Goal: Task Accomplishment & Management: Manage account settings

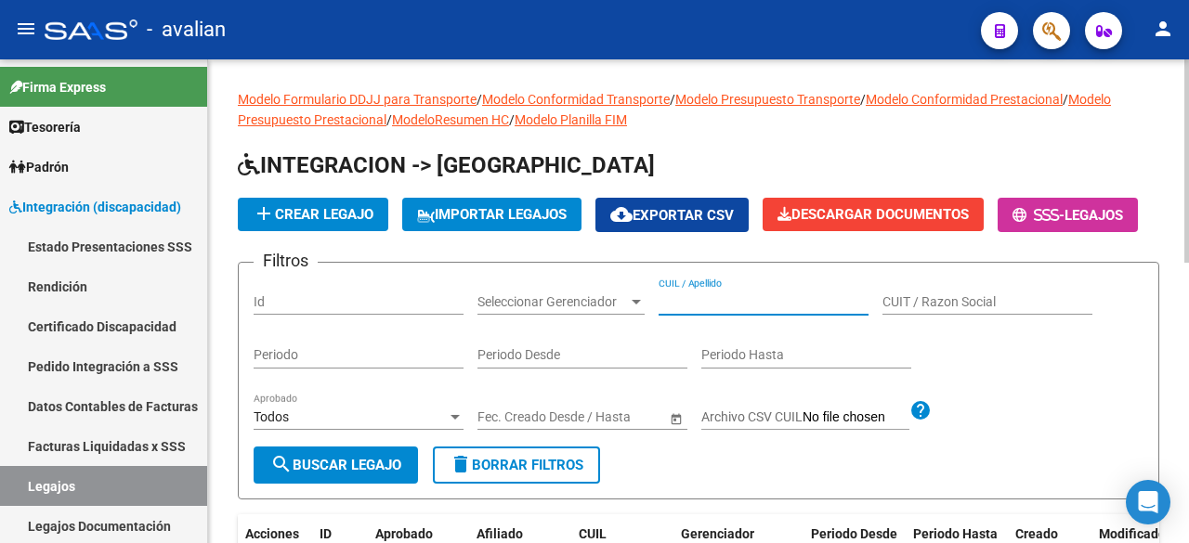
paste input "20959405191"
type input "20959405191"
click at [346, 474] on span "search Buscar Legajo" at bounding box center [335, 465] width 131 height 17
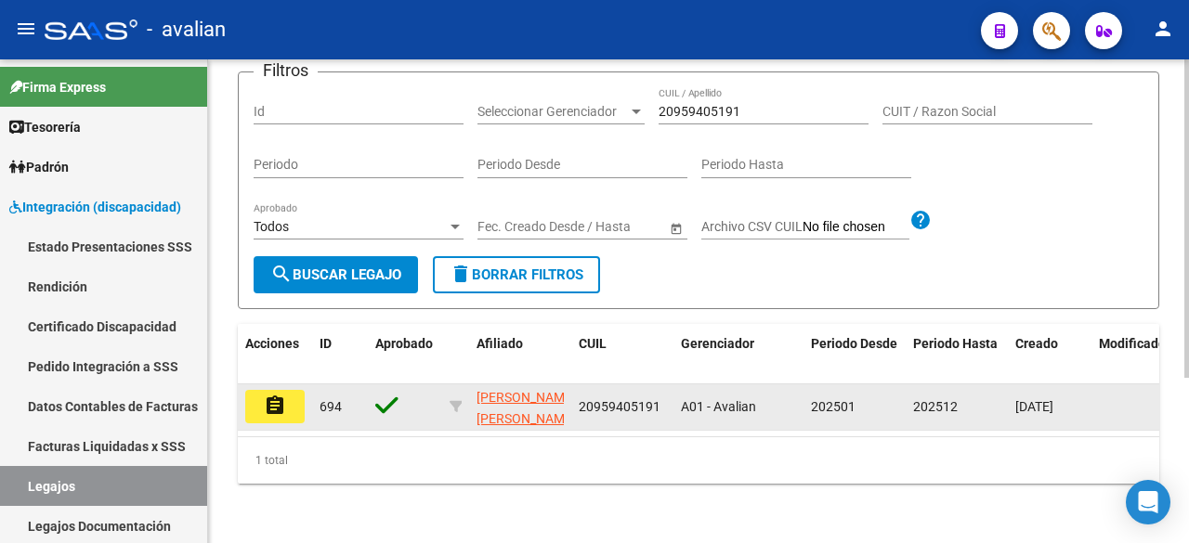
click at [282, 395] on mat-icon "assignment" at bounding box center [275, 406] width 22 height 22
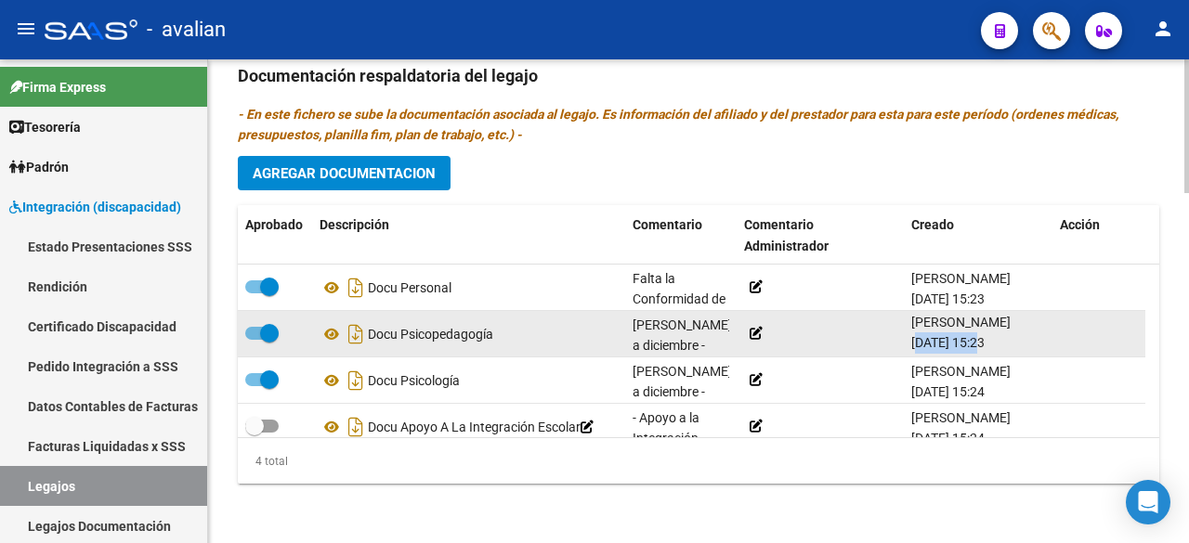
click at [977, 345] on span "[DATE] 15:23" at bounding box center [947, 342] width 73 height 15
copy span "[DATE]"
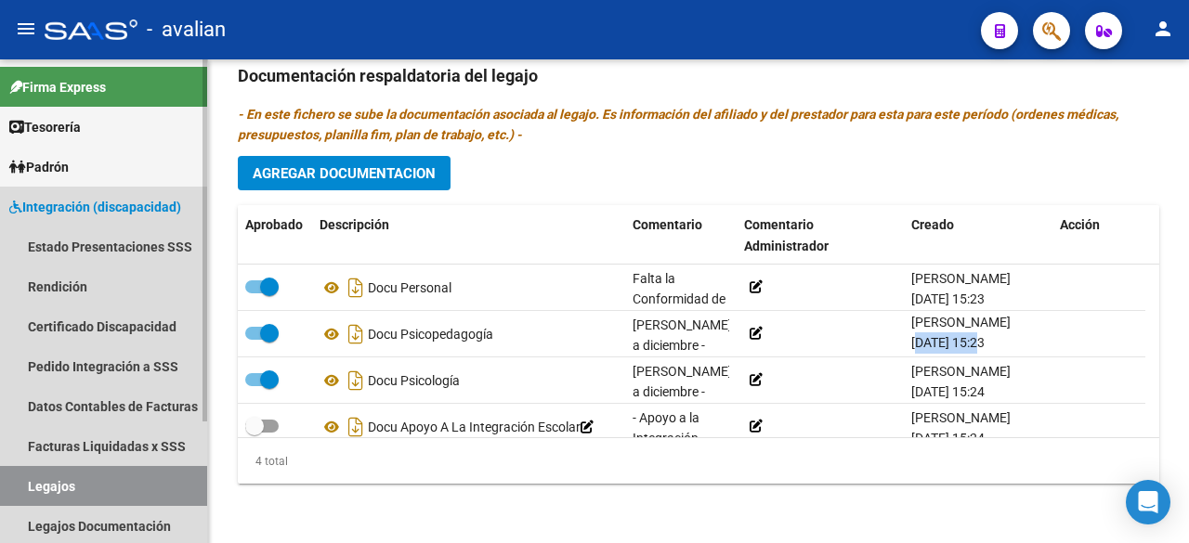
click at [47, 478] on link "Legajos" at bounding box center [103, 486] width 207 height 40
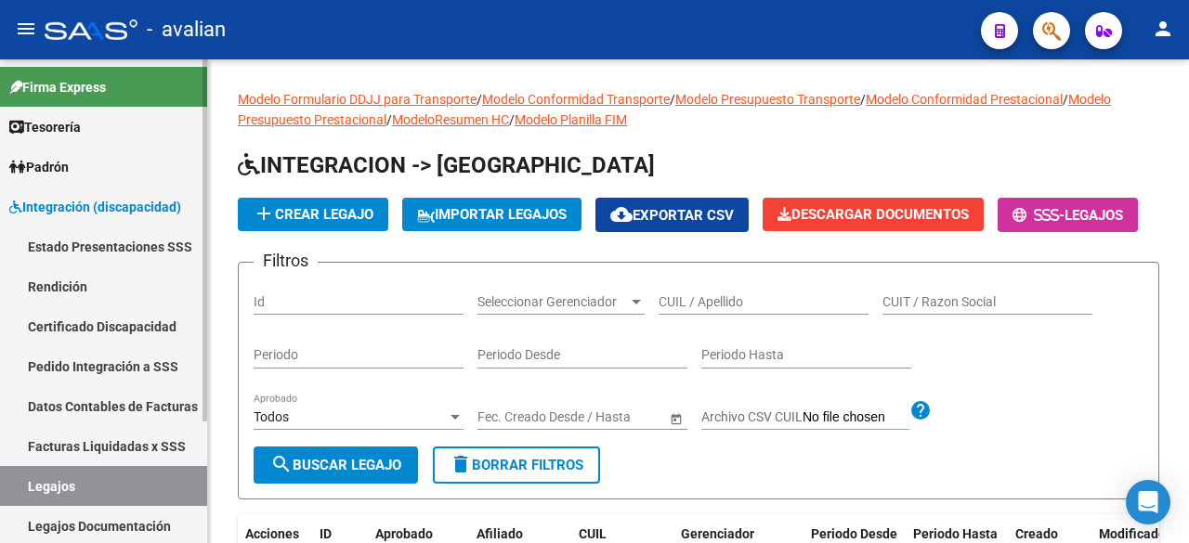
click at [70, 491] on link "Legajos" at bounding box center [103, 486] width 207 height 40
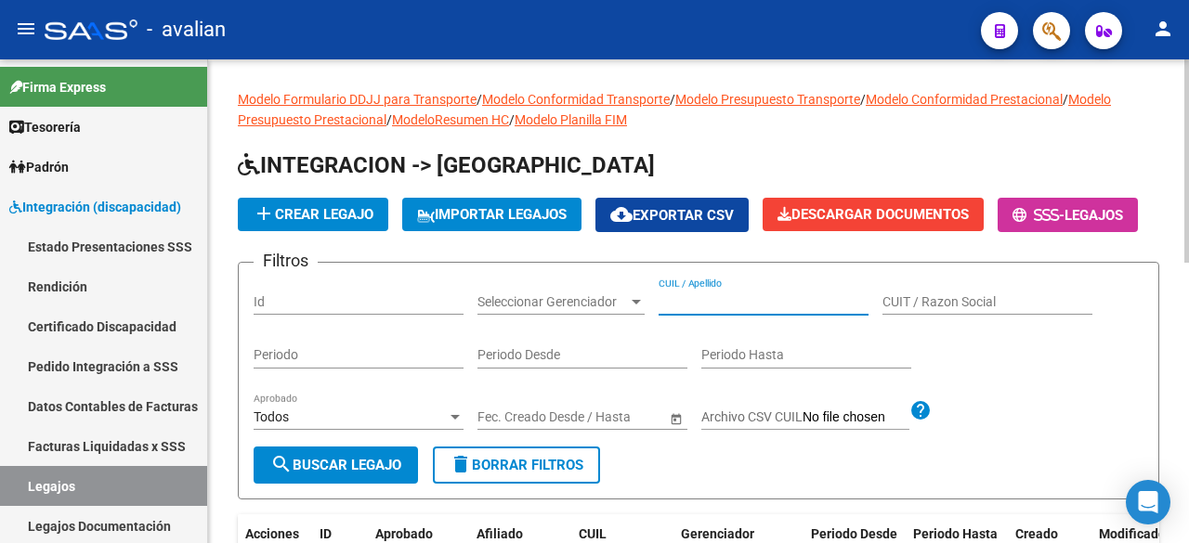
click at [721, 310] on input "CUIL / Apellido" at bounding box center [764, 302] width 210 height 16
paste input "20552156782"
type input "20552156782"
click at [329, 474] on span "search Buscar Legajo" at bounding box center [335, 465] width 131 height 17
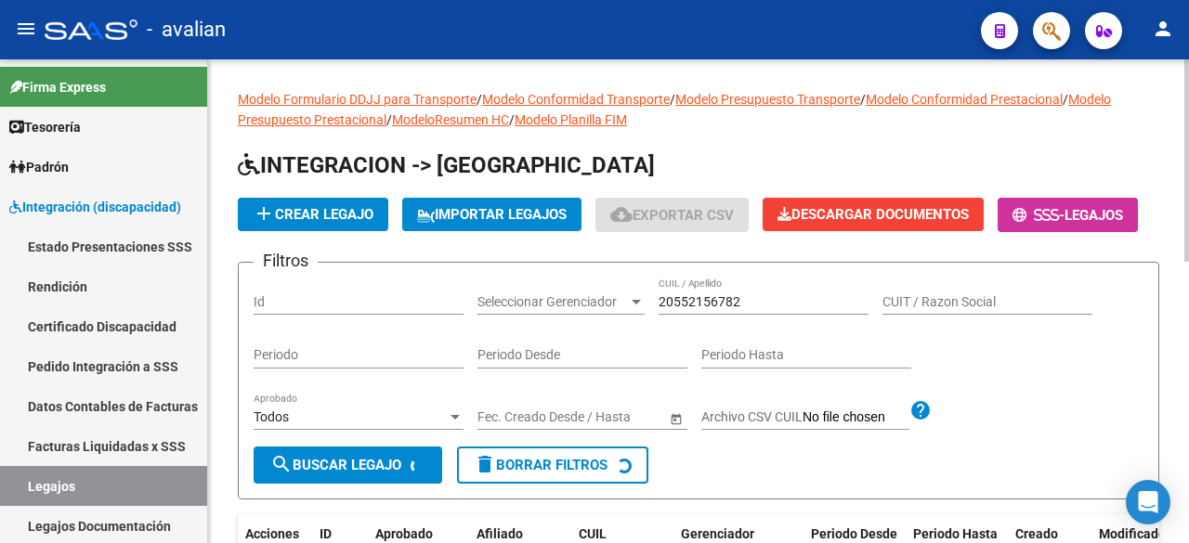
scroll to position [186, 0]
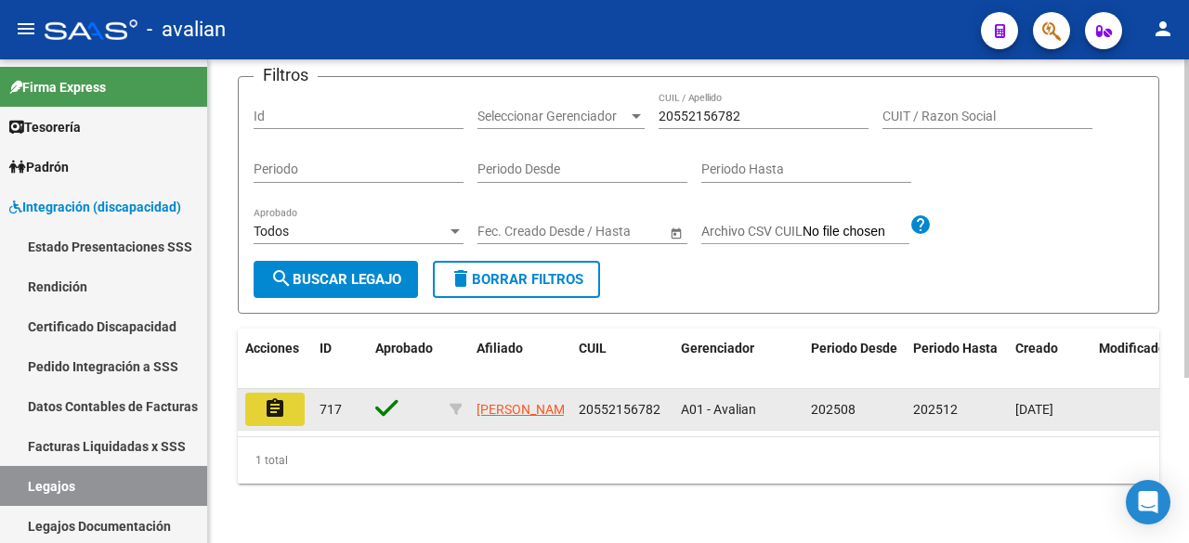
click at [271, 420] on mat-icon "assignment" at bounding box center [275, 409] width 22 height 22
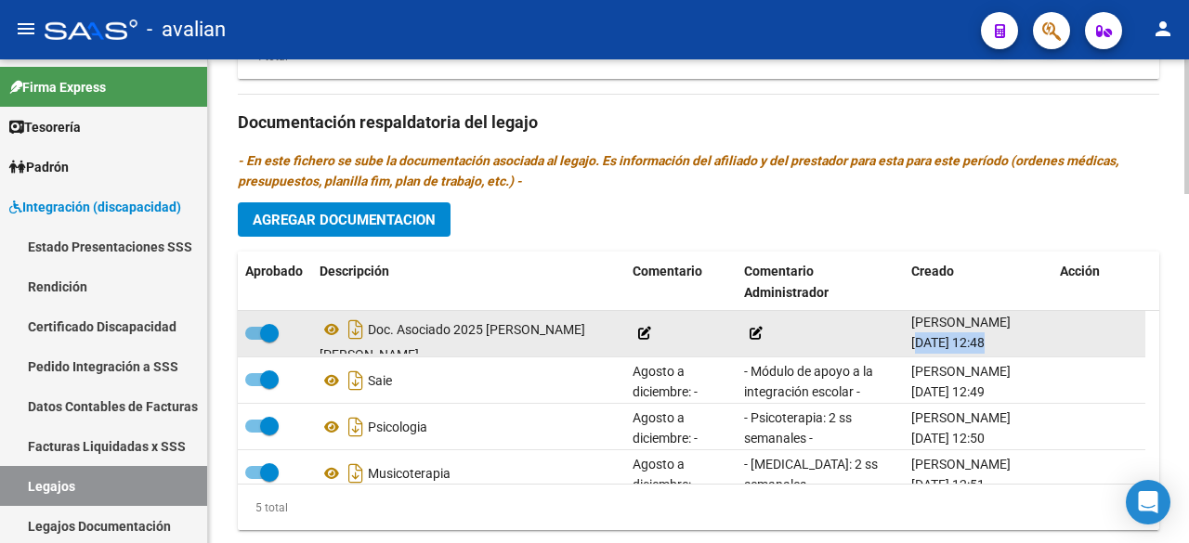
drag, startPoint x: 913, startPoint y: 342, endPoint x: 985, endPoint y: 345, distance: 72.5
copy span "[DATE]"
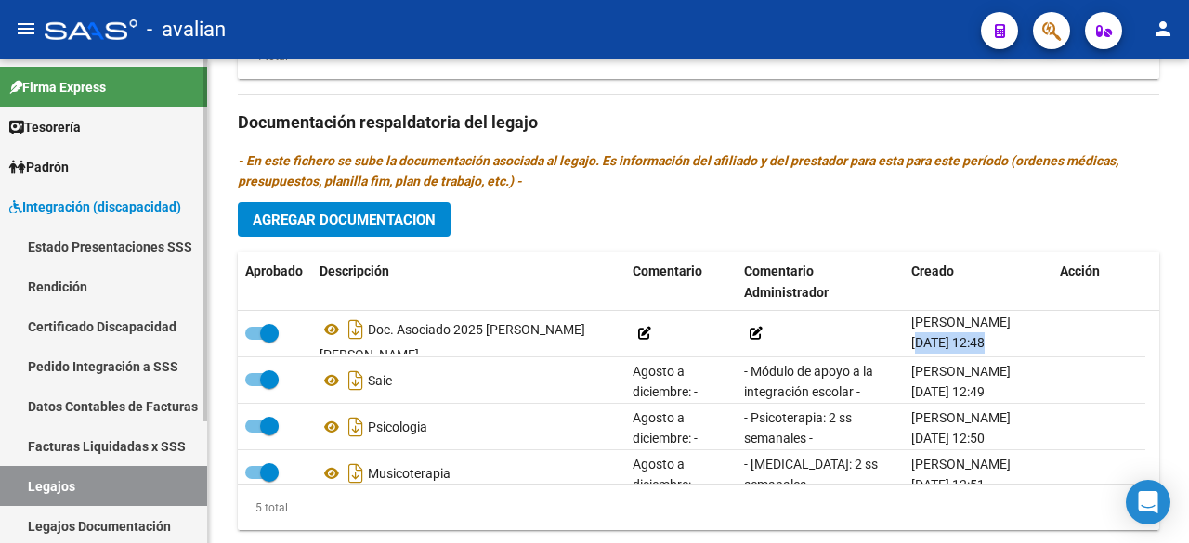
click at [58, 473] on link "Legajos" at bounding box center [103, 486] width 207 height 40
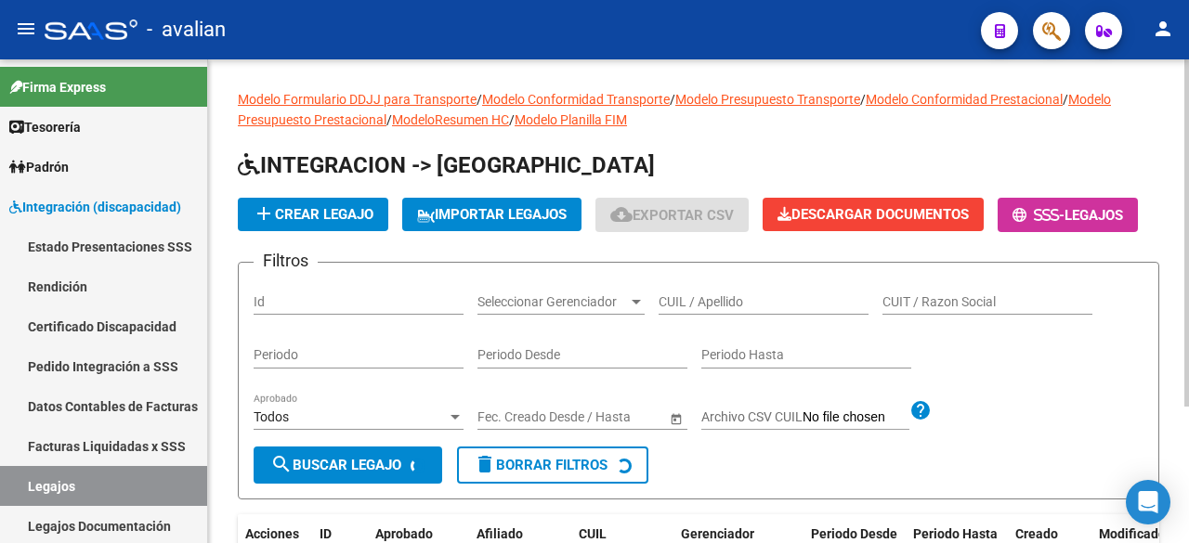
click at [753, 315] on div "CUIL / Apellido" at bounding box center [764, 296] width 210 height 37
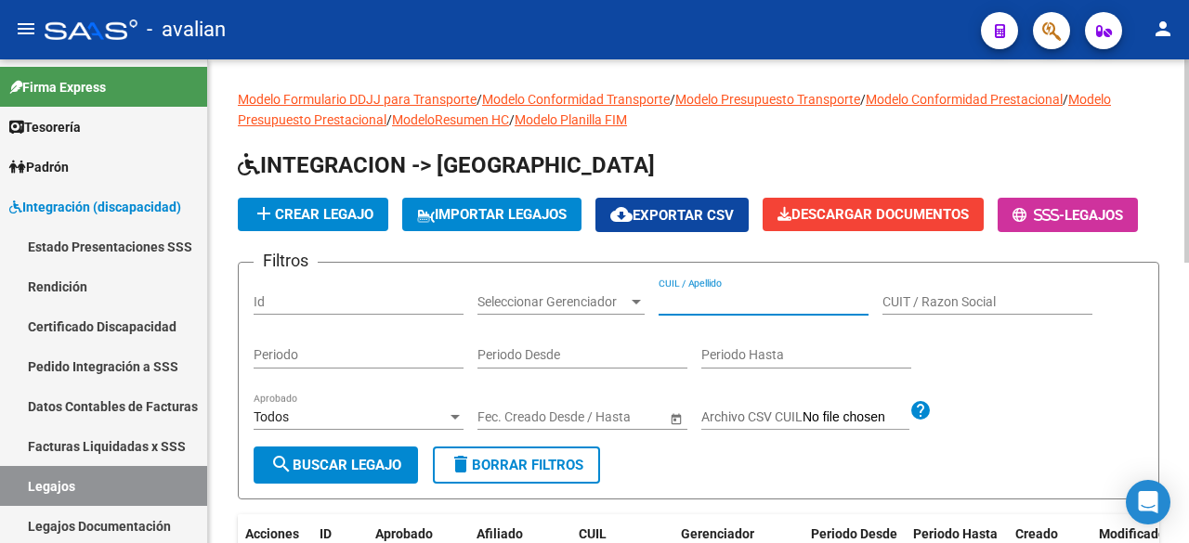
click at [751, 310] on input "CUIL / Apellido" at bounding box center [764, 302] width 210 height 16
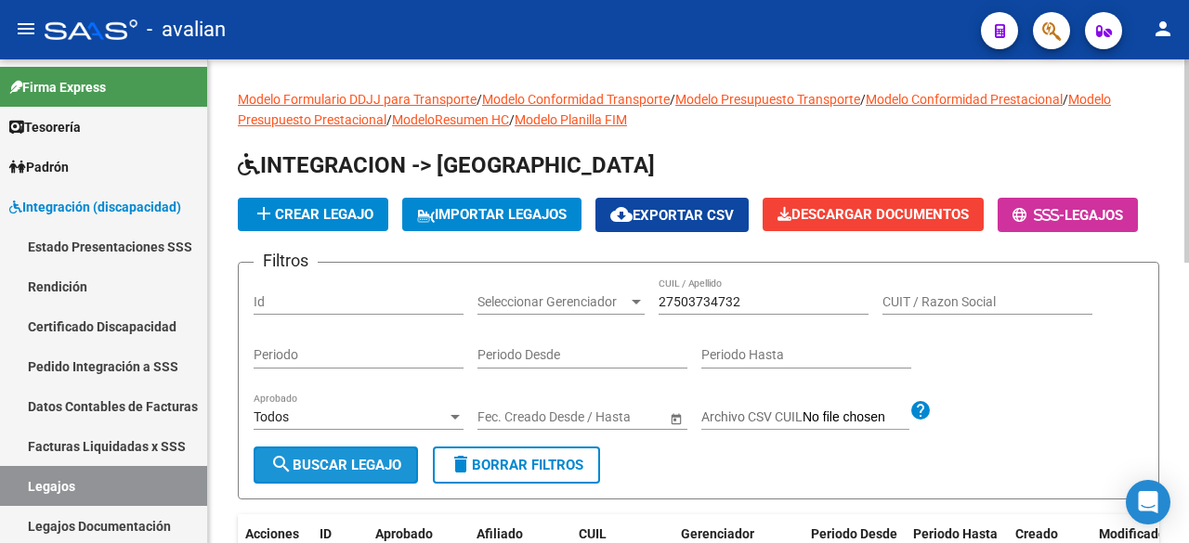
click at [331, 474] on span "search Buscar Legajo" at bounding box center [335, 465] width 131 height 17
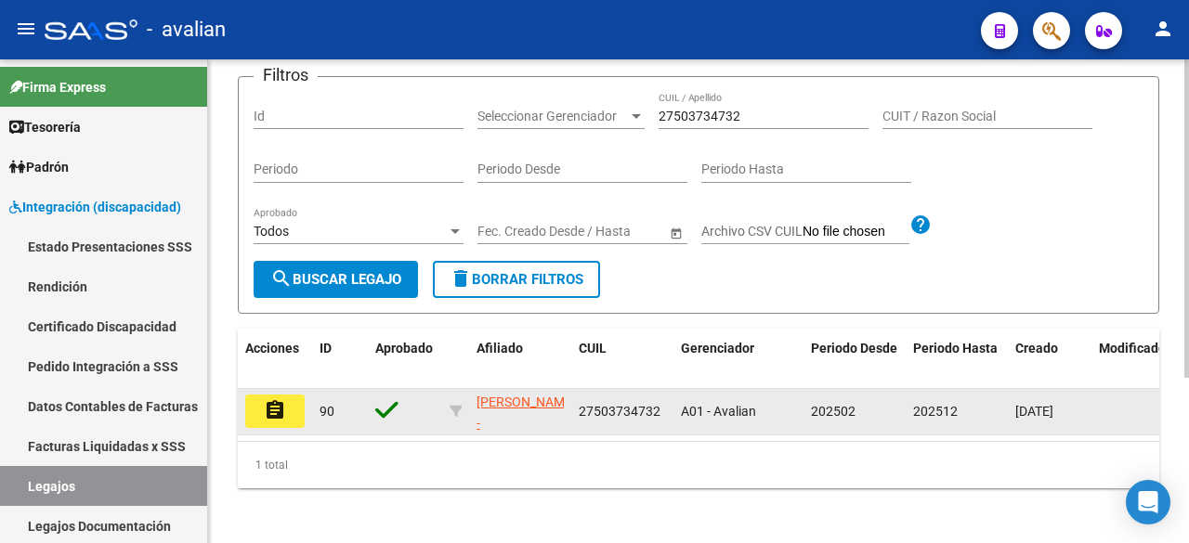
scroll to position [251, 0]
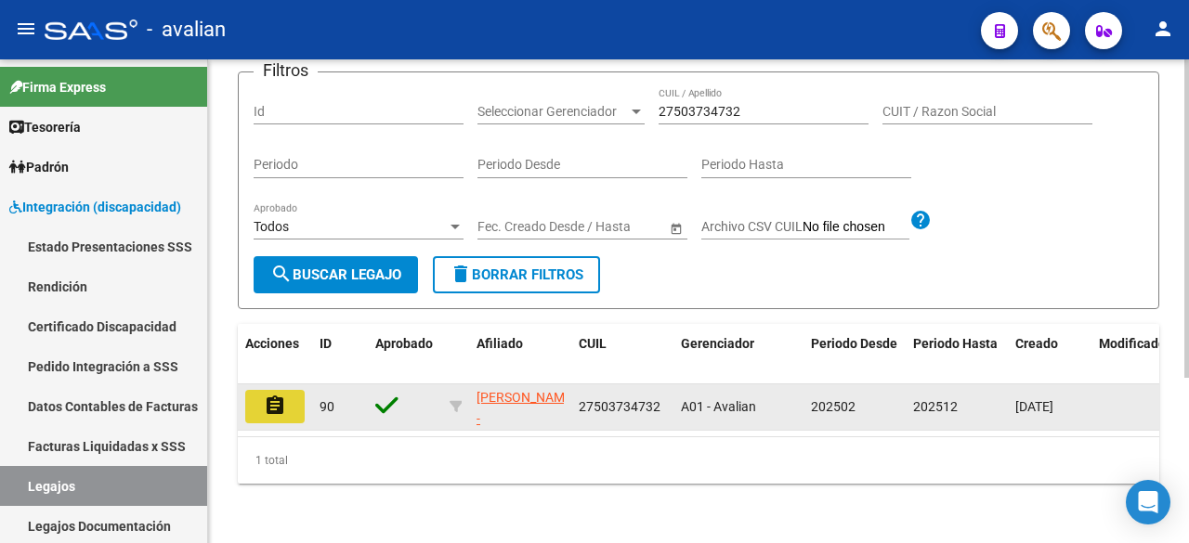
click at [287, 393] on button "assignment" at bounding box center [274, 406] width 59 height 33
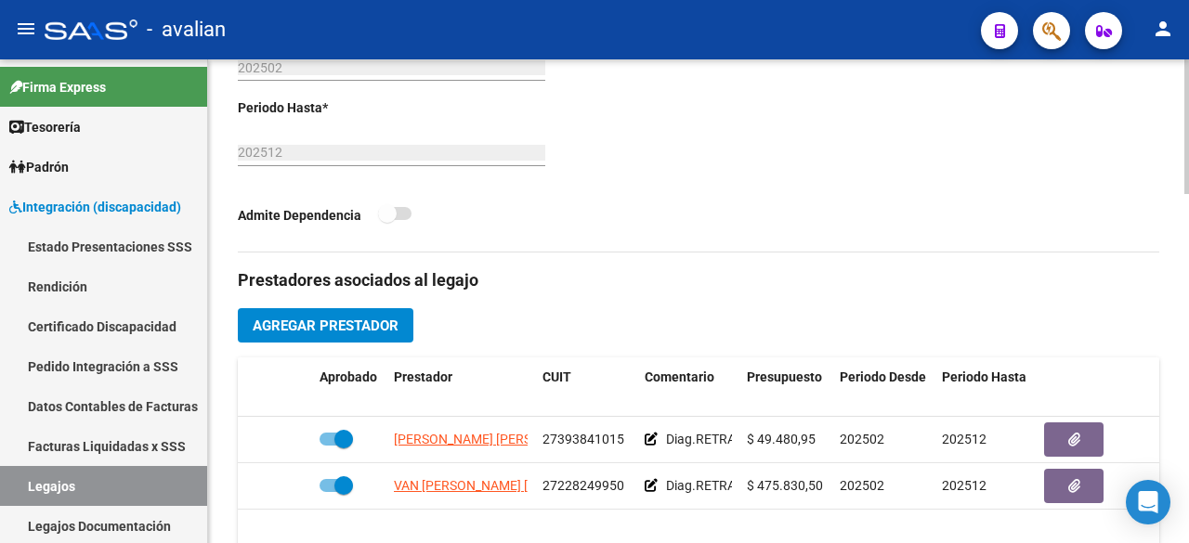
type input "[PERSON_NAME]"
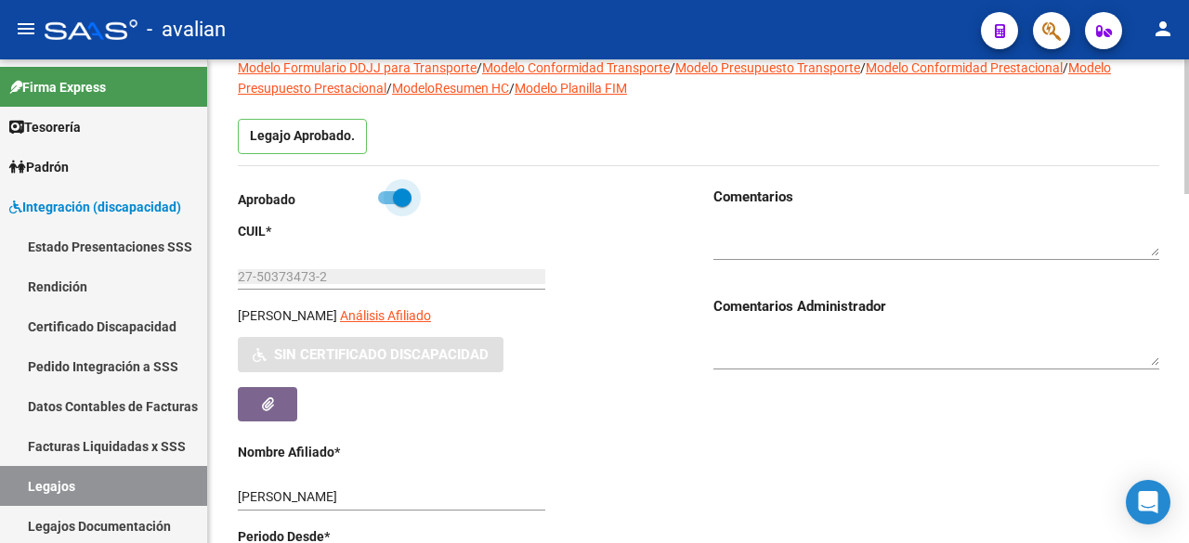
click at [386, 204] on input "checkbox" at bounding box center [386, 204] width 1 height 1
checkbox input "false"
click at [749, 245] on textarea at bounding box center [936, 239] width 446 height 35
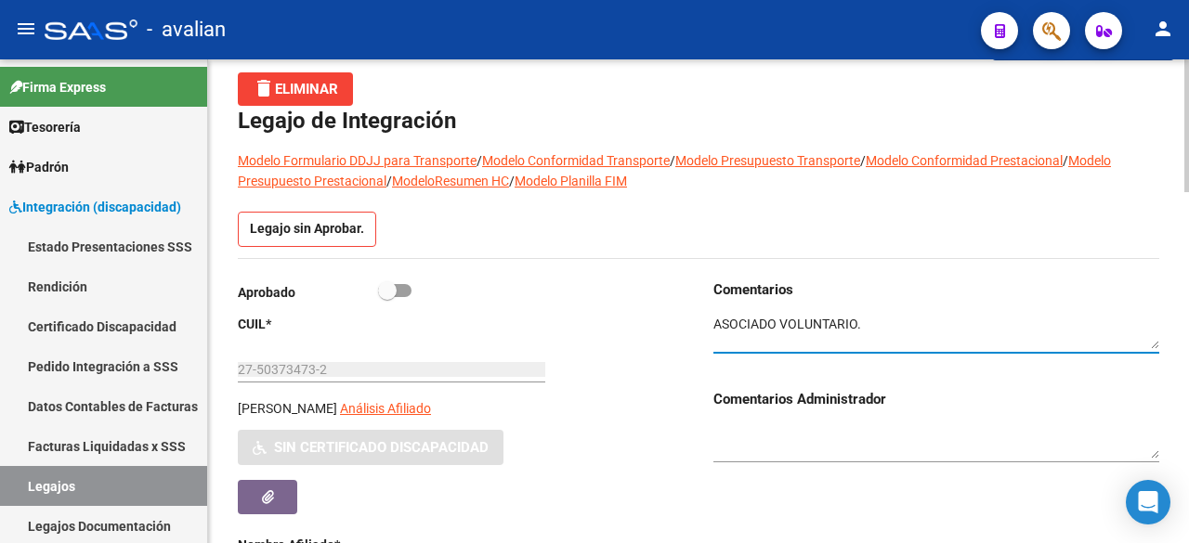
scroll to position [0, 0]
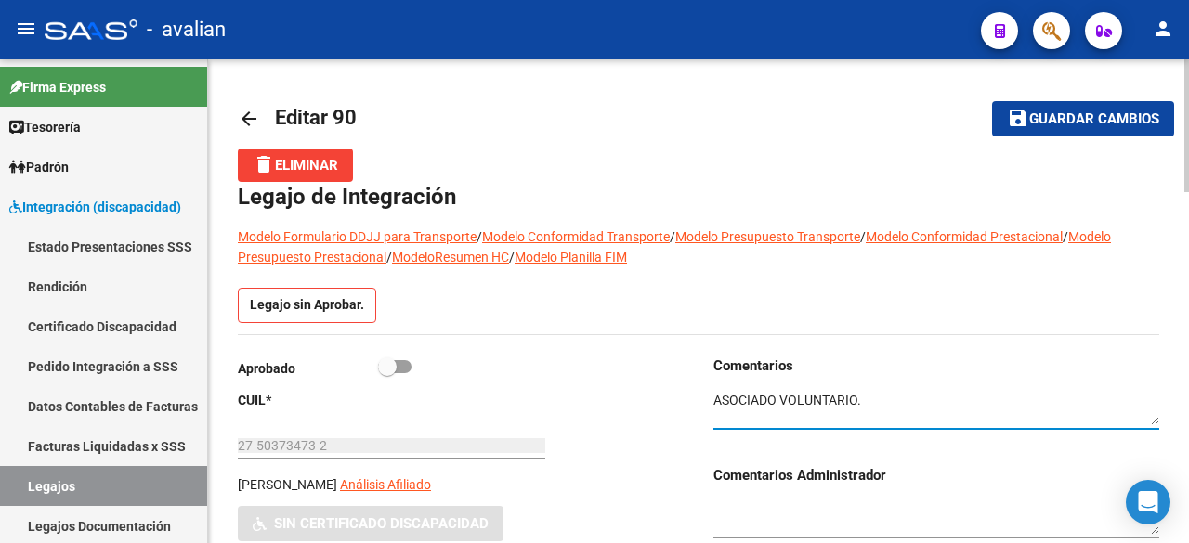
type textarea "ASOCIADO VOLUNTARIO."
click at [1032, 131] on button "save Guardar cambios" at bounding box center [1083, 118] width 182 height 34
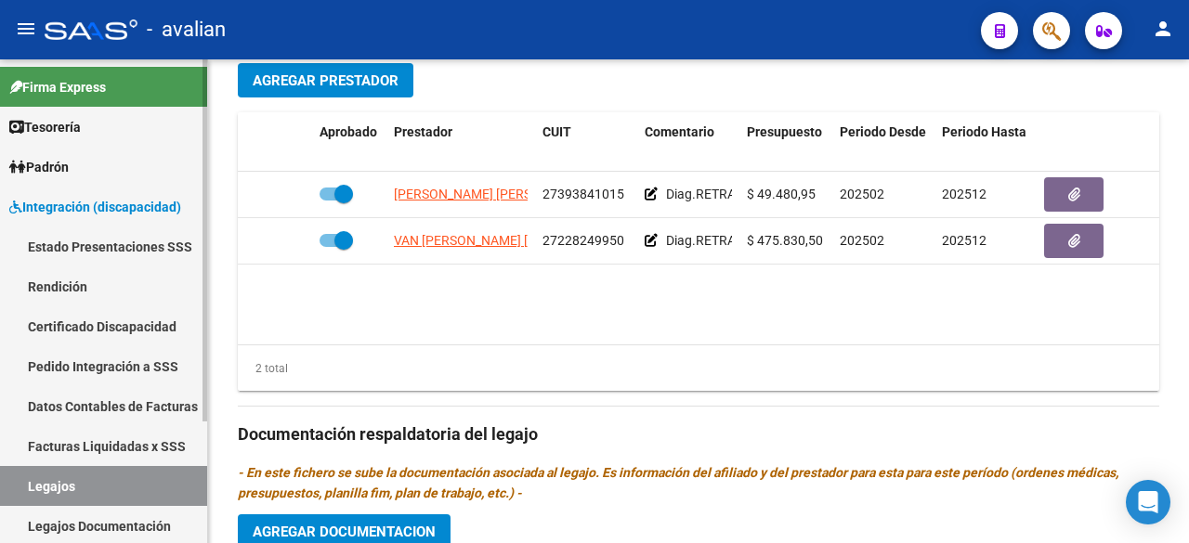
click at [66, 481] on link "Legajos" at bounding box center [103, 486] width 207 height 40
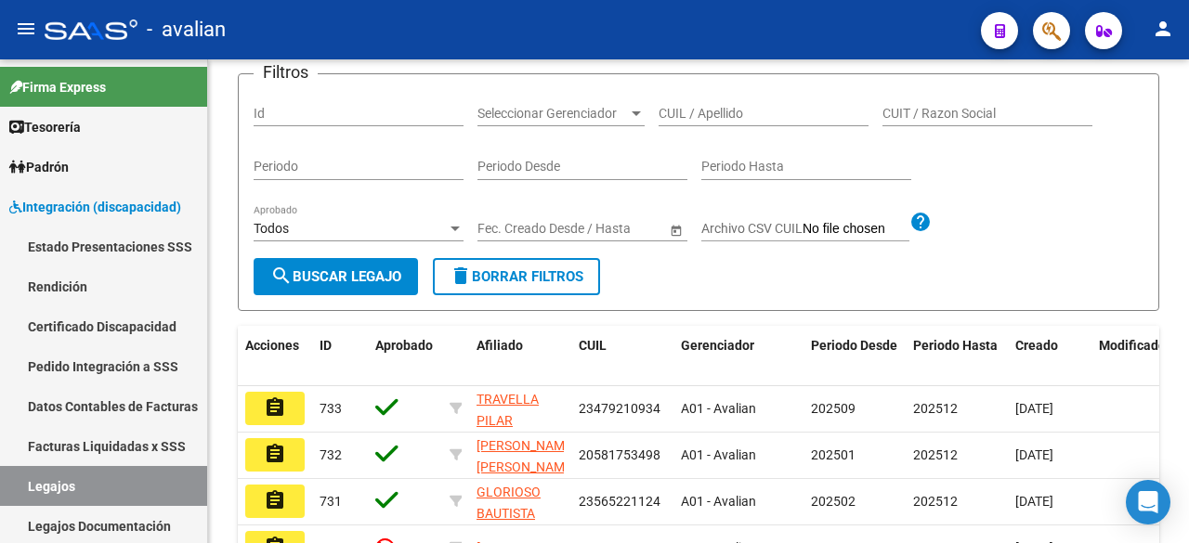
scroll to position [669, 0]
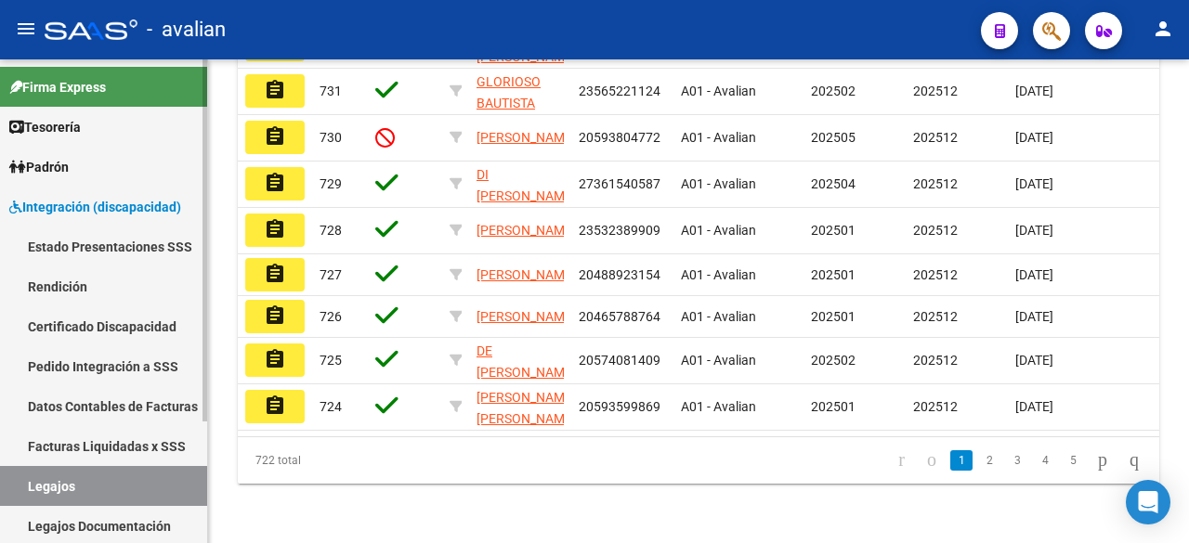
click at [51, 482] on link "Legajos" at bounding box center [103, 486] width 207 height 40
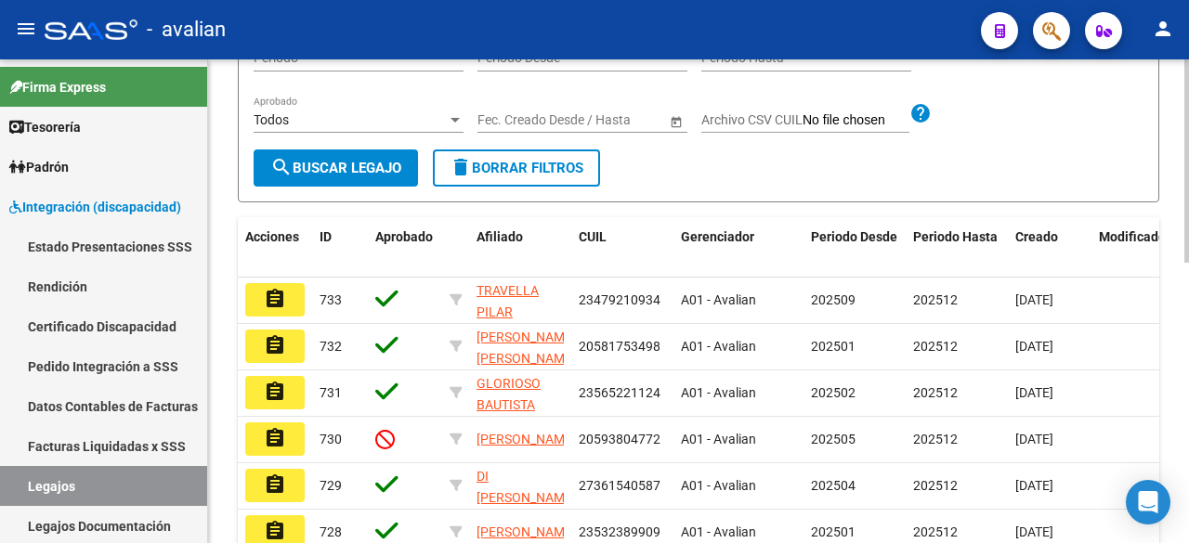
scroll to position [111, 0]
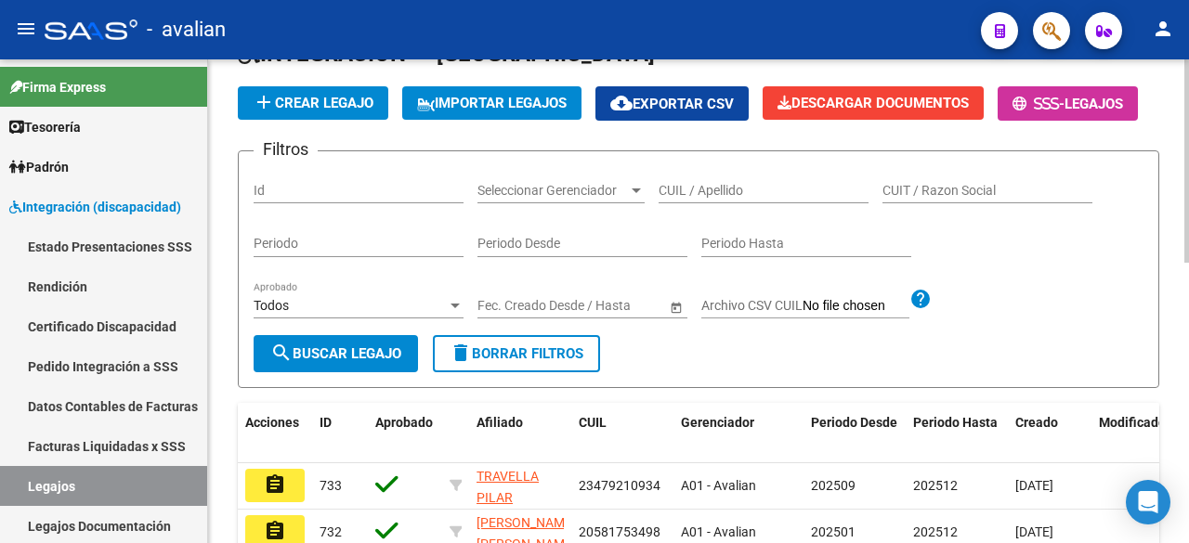
click at [723, 199] on input "CUIL / Apellido" at bounding box center [764, 191] width 210 height 16
paste input "27454901822"
click at [319, 372] on button "search Buscar Legajo" at bounding box center [336, 353] width 164 height 37
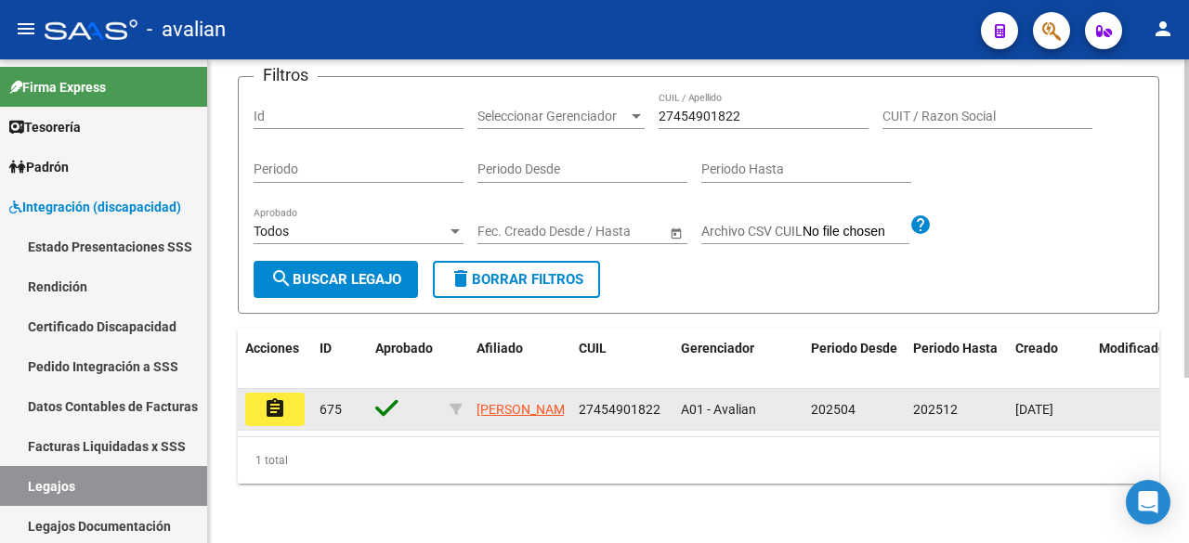
click at [295, 400] on button "assignment" at bounding box center [274, 409] width 59 height 33
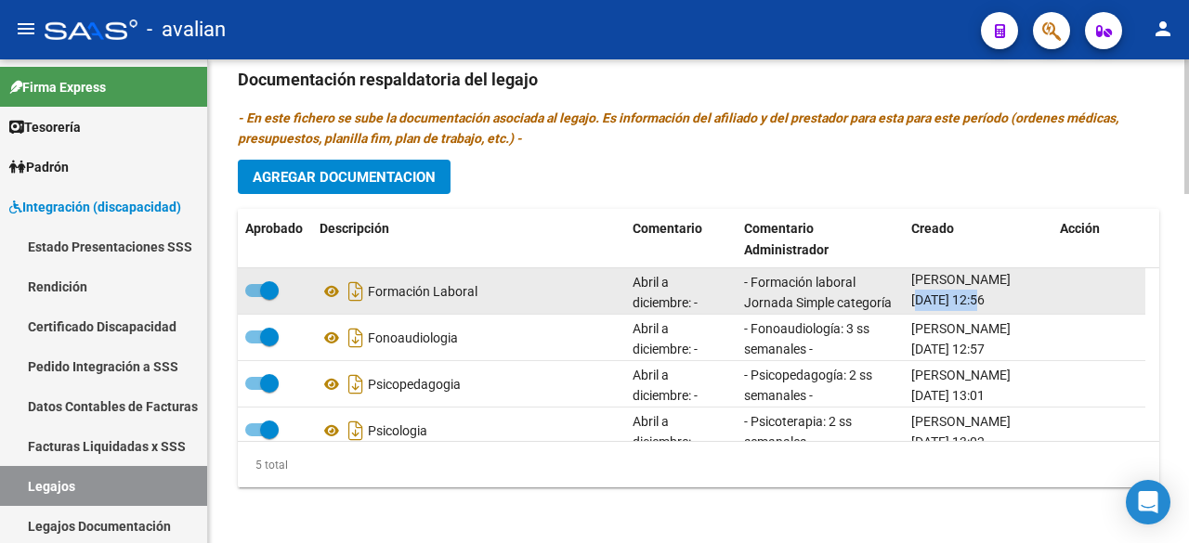
drag, startPoint x: 913, startPoint y: 303, endPoint x: 979, endPoint y: 294, distance: 66.5
copy span "[DATE]"
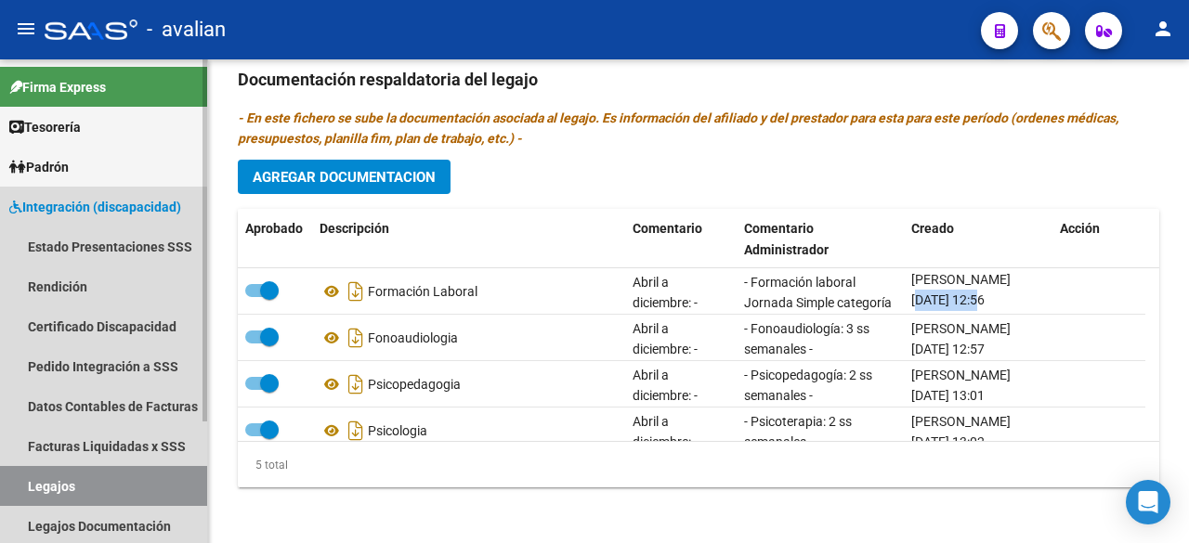
drag, startPoint x: 53, startPoint y: 486, endPoint x: 68, endPoint y: 465, distance: 25.3
click at [53, 486] on link "Legajos" at bounding box center [103, 486] width 207 height 40
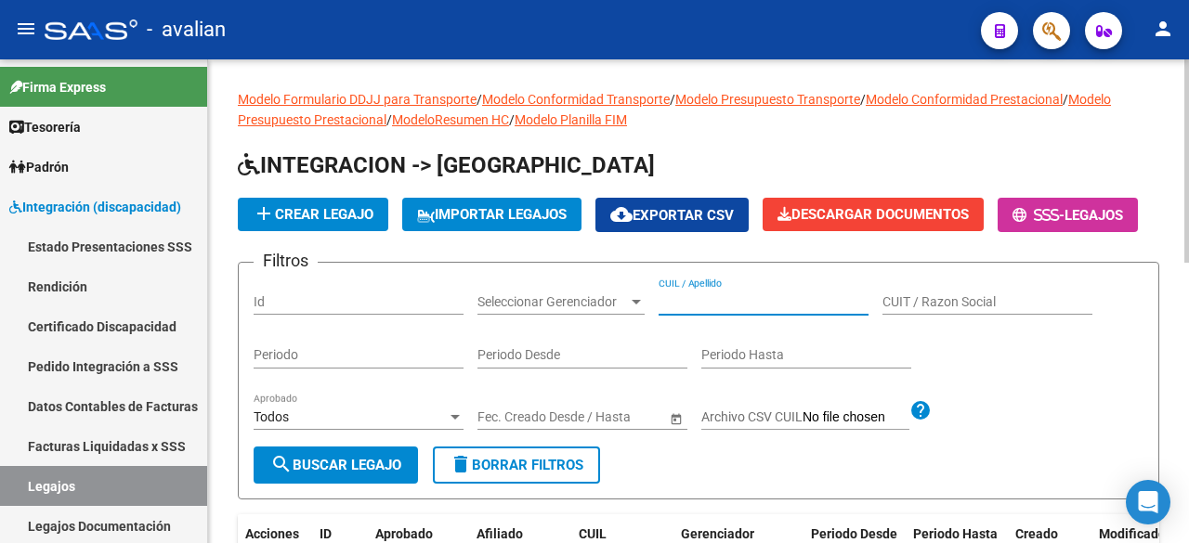
click at [711, 310] on input "CUIL / Apellido" at bounding box center [764, 302] width 210 height 16
paste input "20555548878"
type input "20555548878"
click at [342, 474] on span "search Buscar Legajo" at bounding box center [335, 465] width 131 height 17
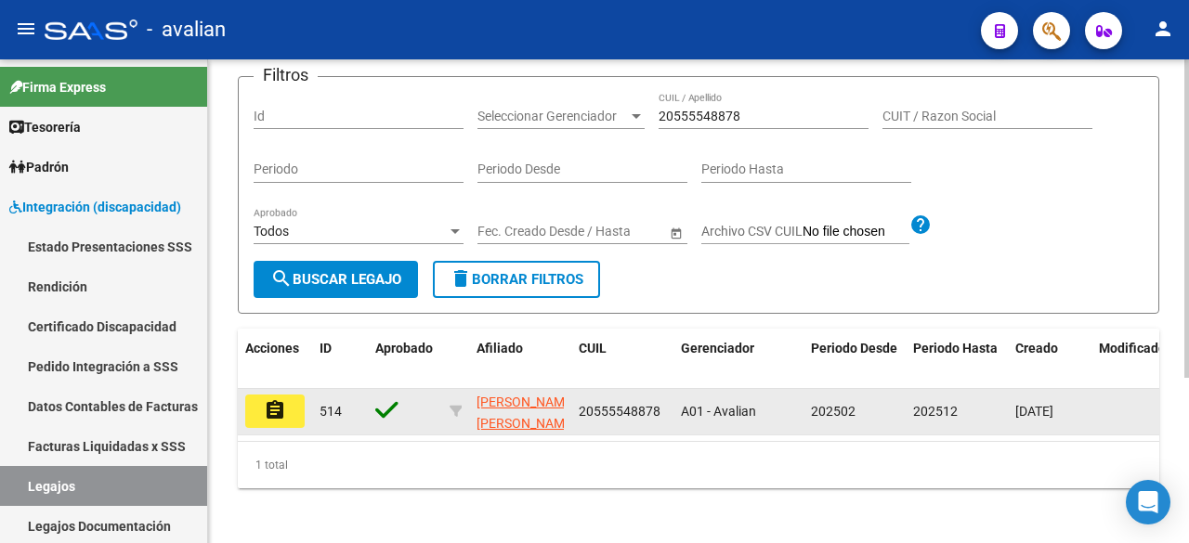
scroll to position [251, 0]
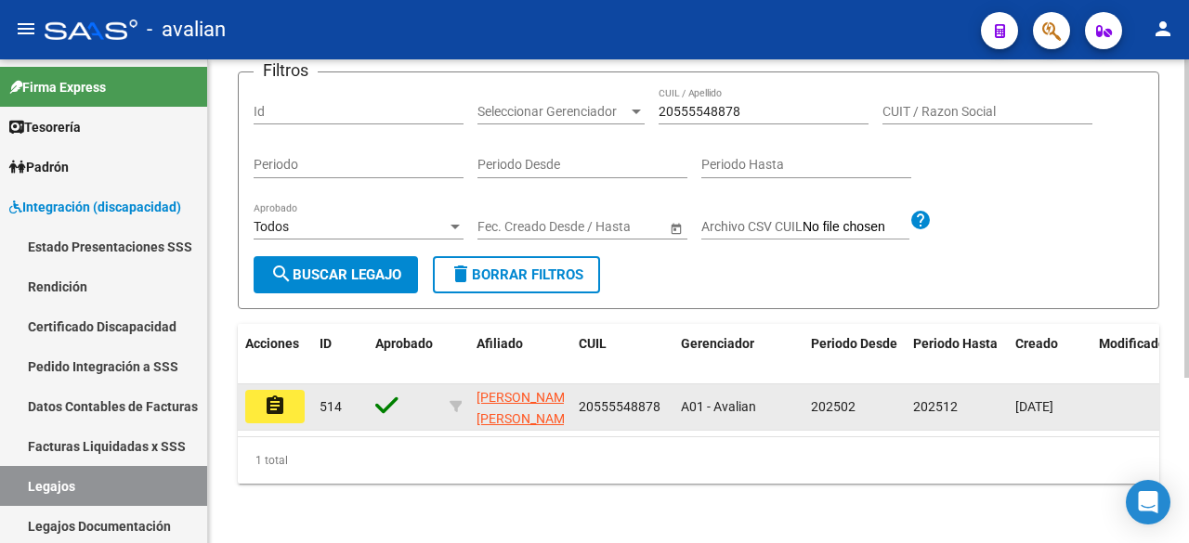
click at [273, 395] on mat-icon "assignment" at bounding box center [275, 406] width 22 height 22
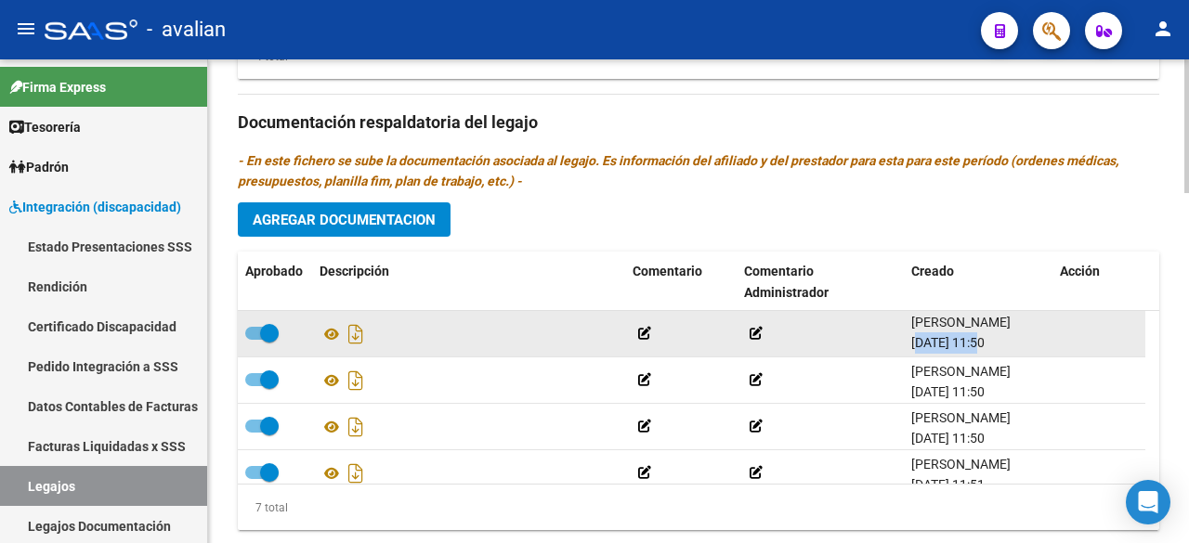
drag, startPoint x: 912, startPoint y: 365, endPoint x: 981, endPoint y: 366, distance: 68.7
click at [981, 350] on span "[DATE] 11:50" at bounding box center [947, 342] width 73 height 15
copy span "[DATE]"
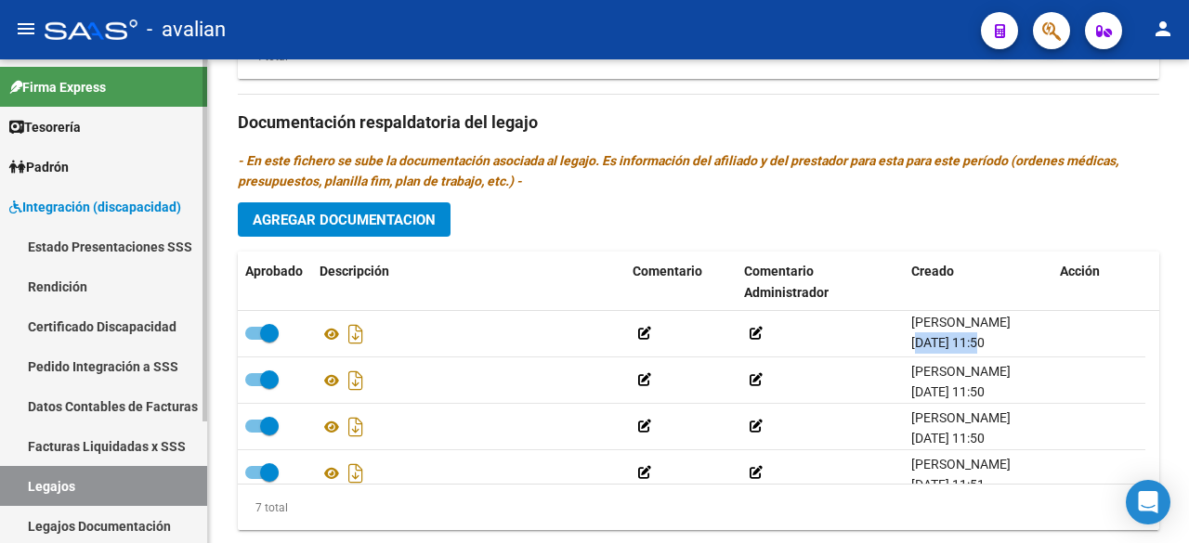
click at [45, 480] on link "Legajos" at bounding box center [103, 486] width 207 height 40
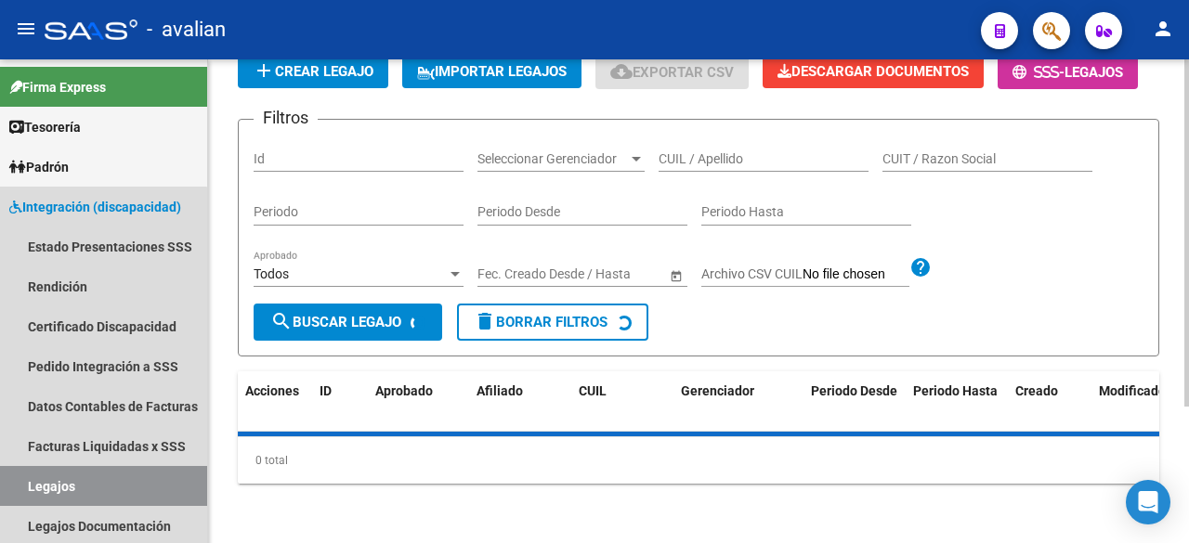
scroll to position [189, 0]
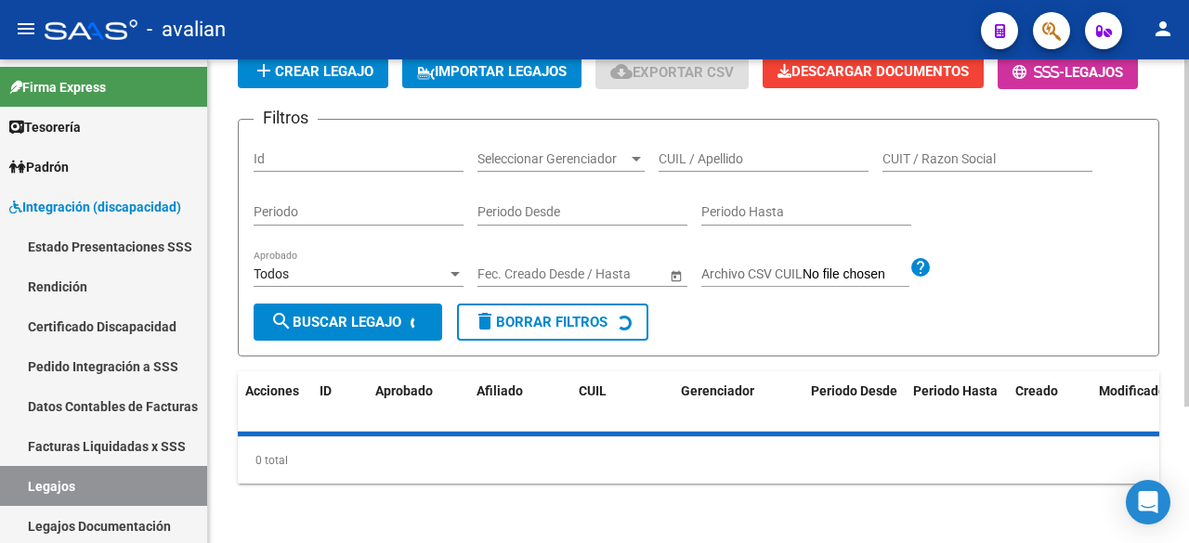
click at [734, 163] on input "CUIL / Apellido" at bounding box center [764, 159] width 210 height 16
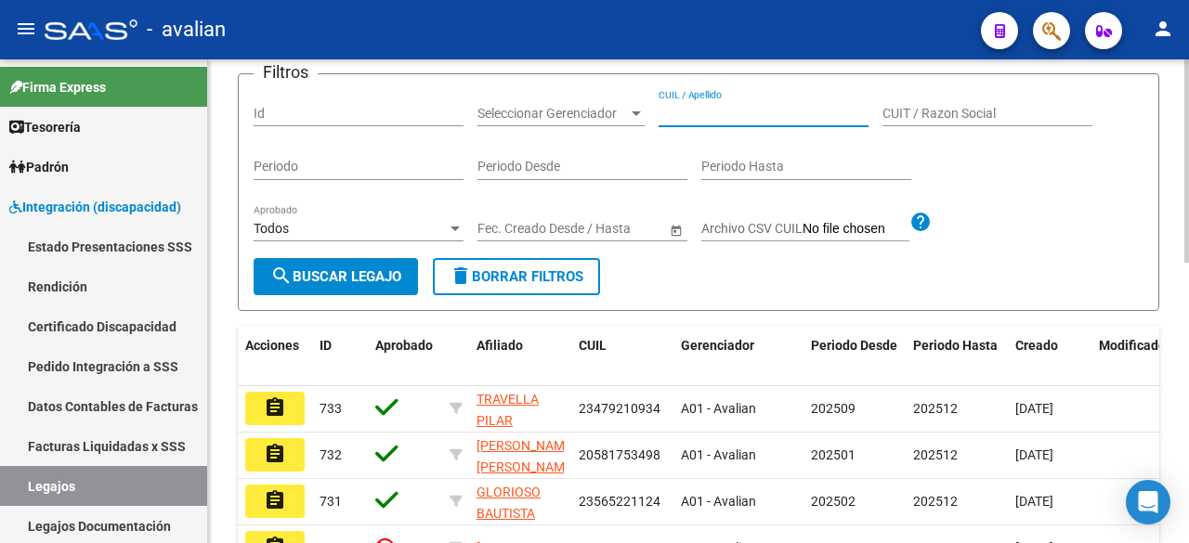
paste input "20564556026"
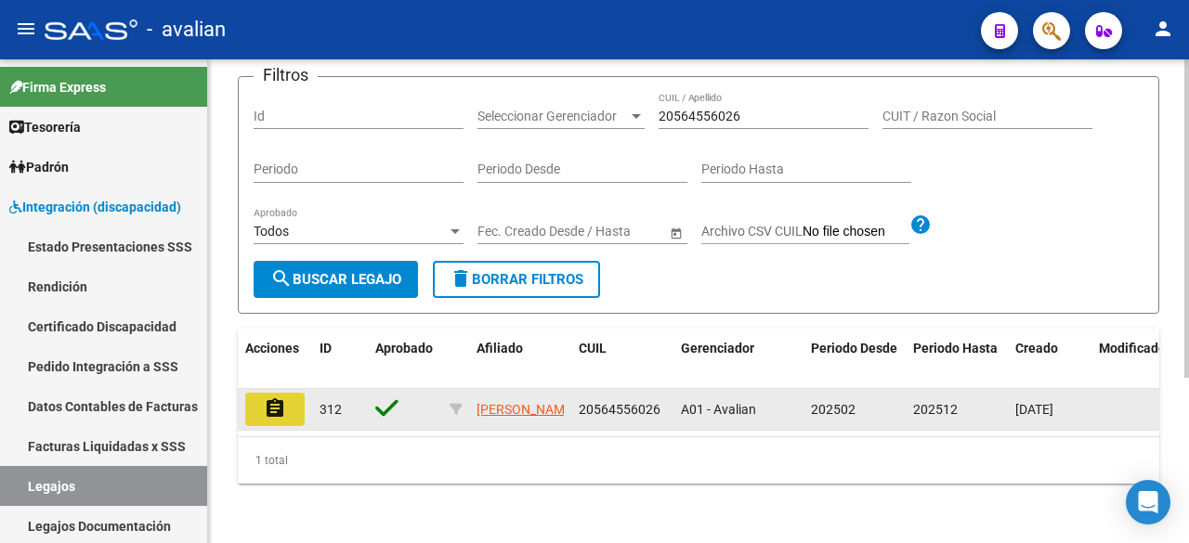
click at [275, 420] on mat-icon "assignment" at bounding box center [275, 409] width 22 height 22
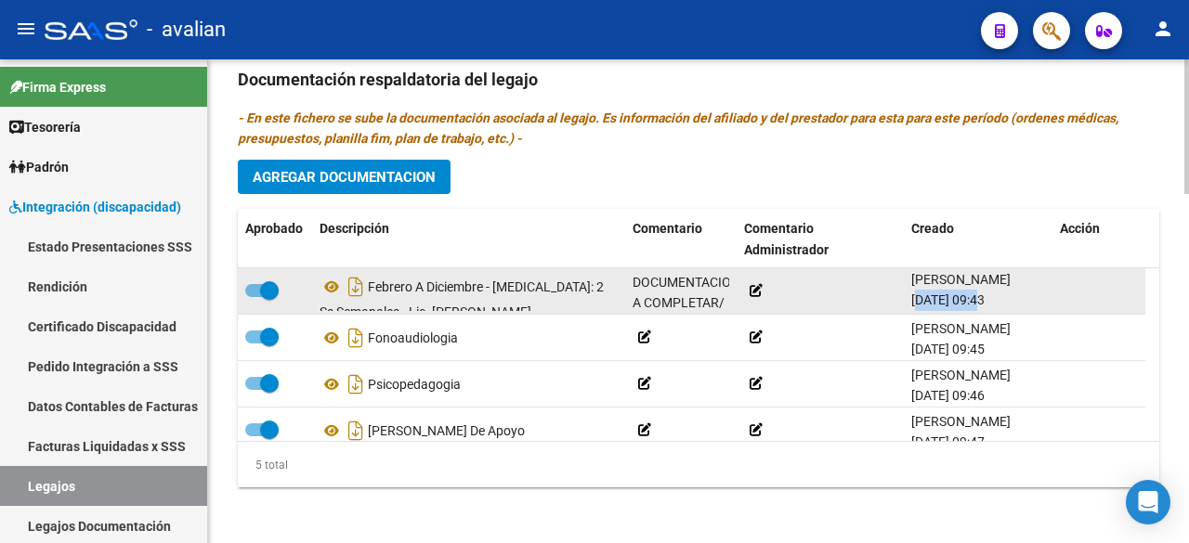
drag, startPoint x: 979, startPoint y: 302, endPoint x: 910, endPoint y: 294, distance: 69.1
click at [911, 294] on span "[DATE] 09:43" at bounding box center [947, 300] width 73 height 15
copy span "[DATE]"
